Goal: Task Accomplishment & Management: Manage account settings

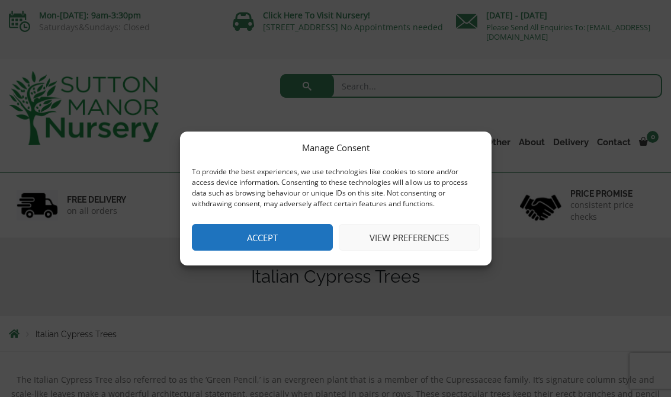
click at [425, 241] on button "View preferences" at bounding box center [409, 237] width 141 height 27
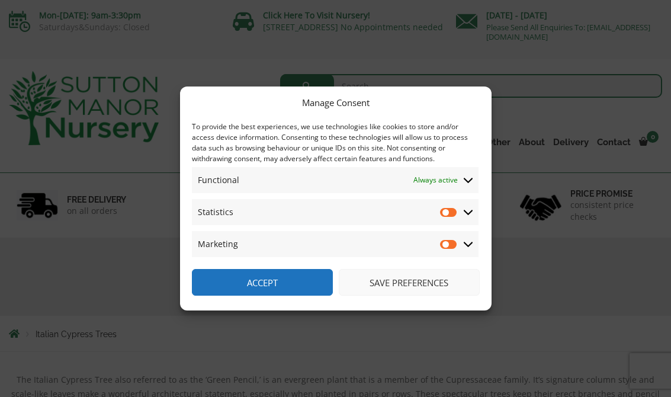
click at [440, 217] on span "Statistics Statistics" at bounding box center [335, 212] width 287 height 26
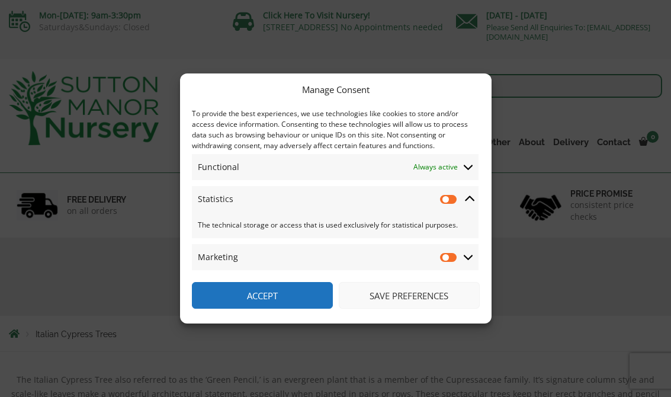
click at [448, 200] on input "Statistics" at bounding box center [449, 199] width 18 height 12
click at [458, 201] on input "Statistics" at bounding box center [449, 199] width 18 height 12
checkbox input "false"
click at [441, 262] on input "Marketing" at bounding box center [449, 257] width 18 height 12
click at [451, 261] on input "Marketing" at bounding box center [449, 257] width 18 height 12
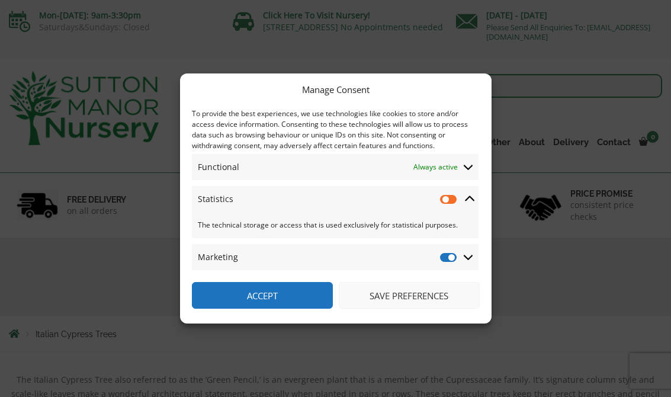
checkbox input "false"
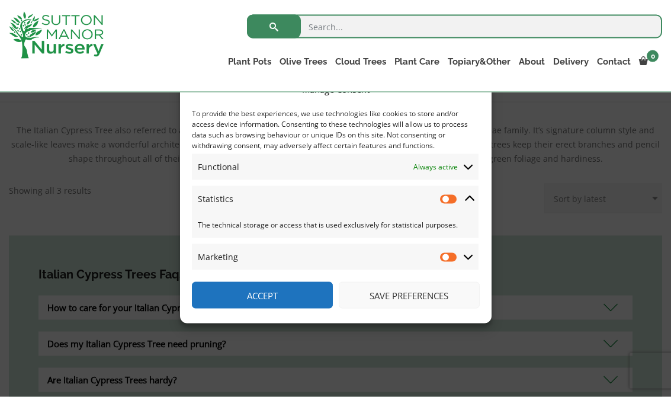
scroll to position [229, 0]
click at [415, 303] on button "Save preferences" at bounding box center [409, 295] width 141 height 27
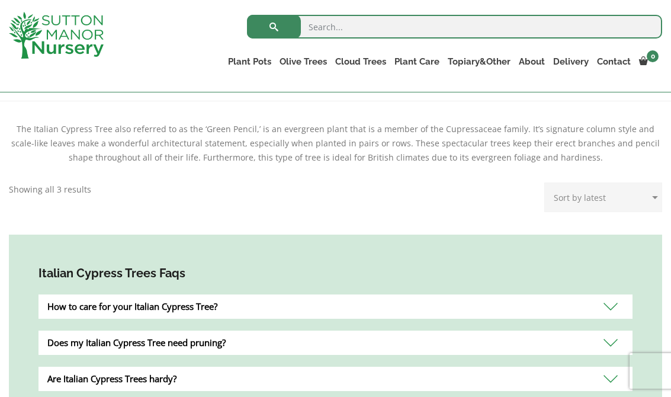
click at [553, 331] on div "Does my Italian Cypress Tree need pruning?" at bounding box center [336, 343] width 594 height 24
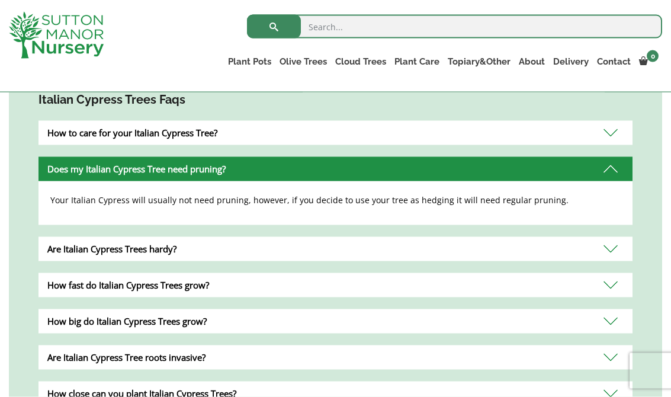
scroll to position [364, 0]
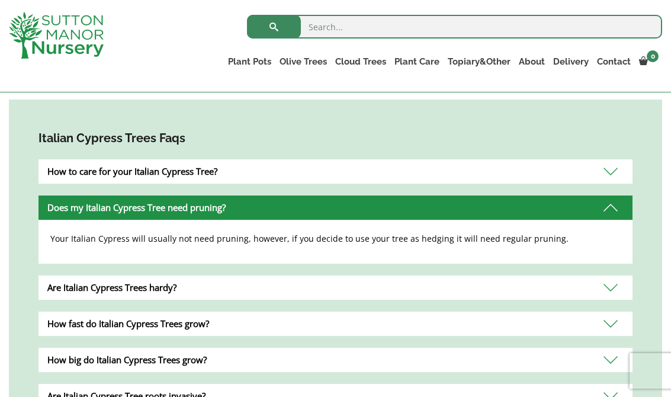
click at [620, 321] on div "How fast do Italian Cypress Trees grow?" at bounding box center [336, 324] width 594 height 24
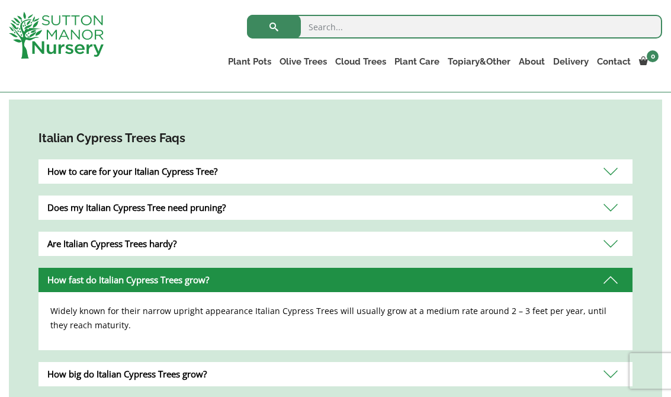
click at [620, 130] on h4 "Italian Cypress Trees Faqs" at bounding box center [336, 138] width 594 height 18
